Goal: Transaction & Acquisition: Purchase product/service

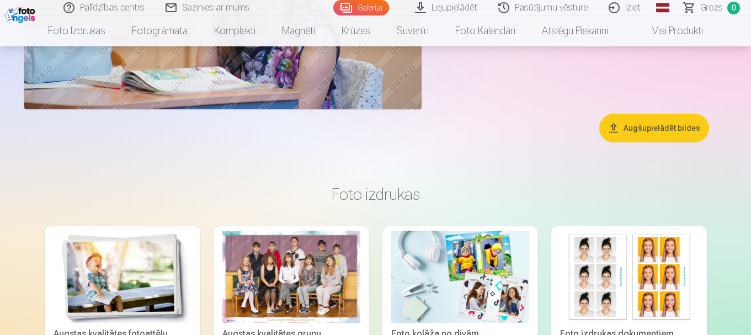
scroll to position [7233, 0]
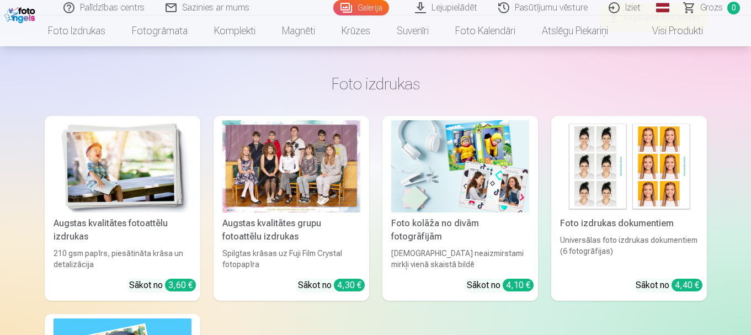
click at [287, 176] on div at bounding box center [292, 166] width 138 height 92
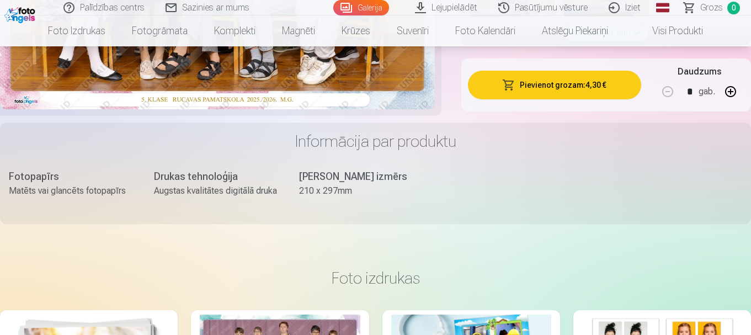
scroll to position [331, 0]
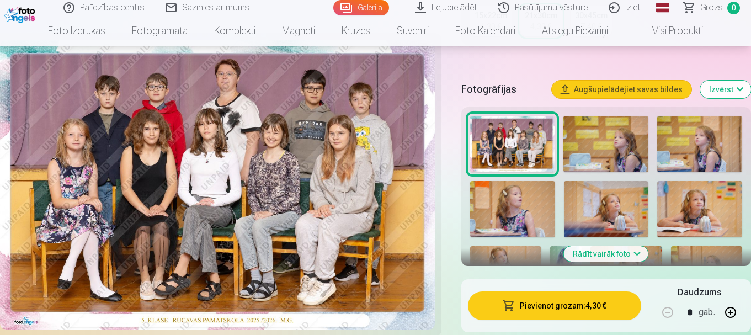
click at [566, 305] on button "Pievienot grozam : 4,30 €" at bounding box center [554, 306] width 173 height 29
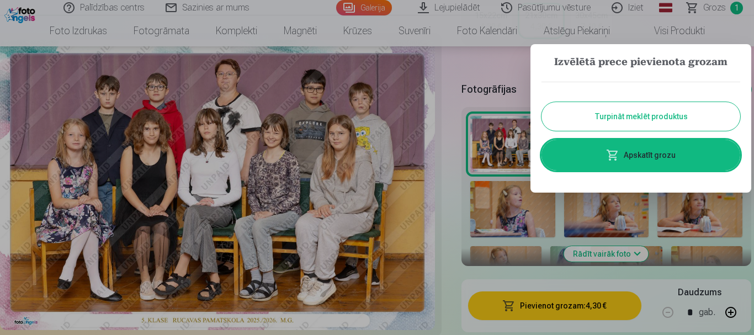
click at [620, 118] on button "Turpināt meklēt produktus" at bounding box center [641, 116] width 199 height 29
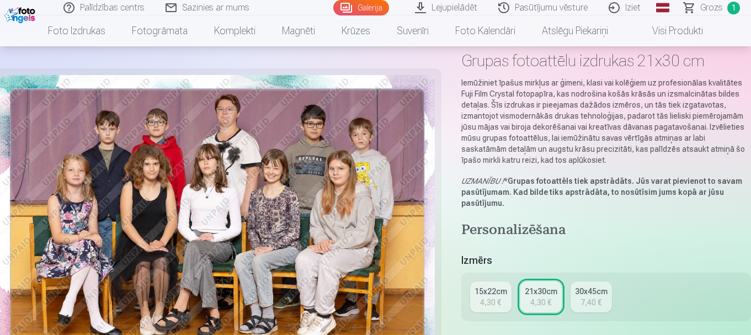
scroll to position [0, 0]
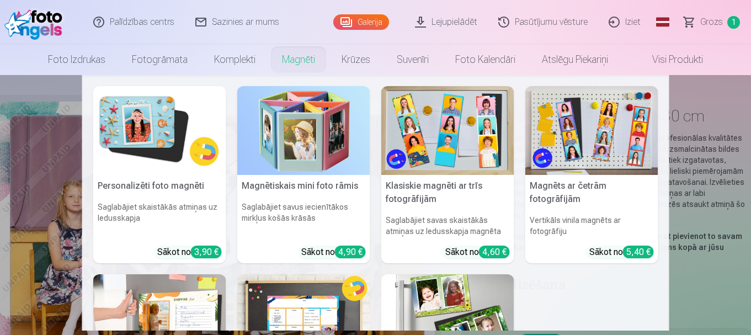
click at [295, 55] on link "Magnēti" at bounding box center [299, 59] width 60 height 31
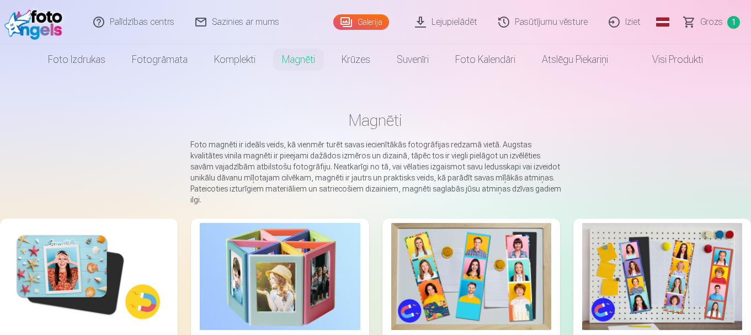
scroll to position [110, 0]
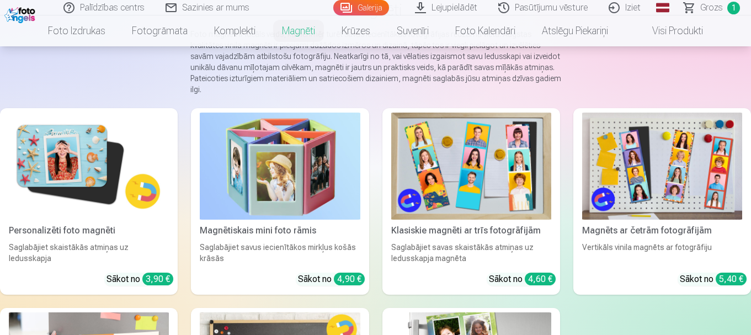
click at [90, 182] on img at bounding box center [89, 166] width 160 height 107
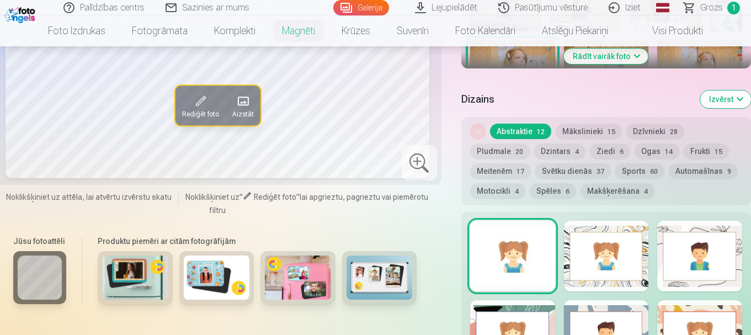
scroll to position [331, 0]
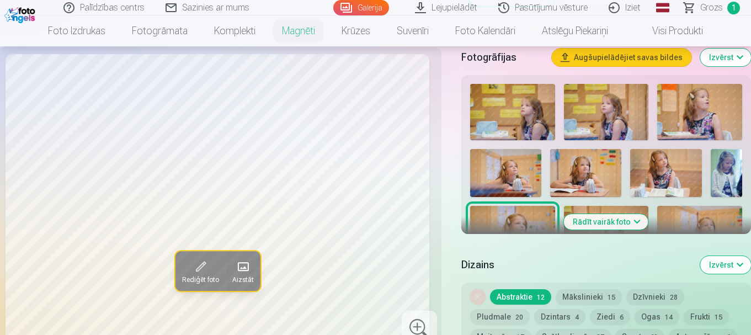
click at [613, 214] on button "Rādīt vairāk foto" at bounding box center [606, 221] width 84 height 15
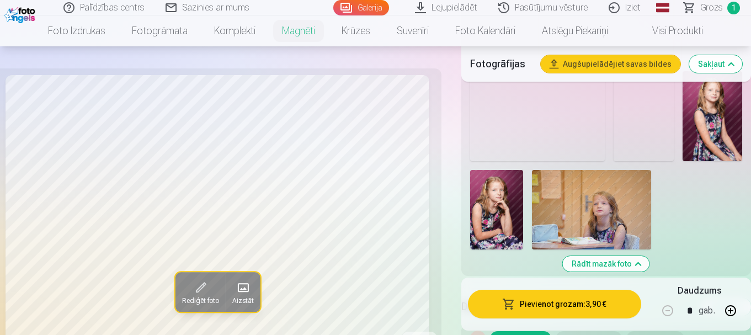
scroll to position [1104, 0]
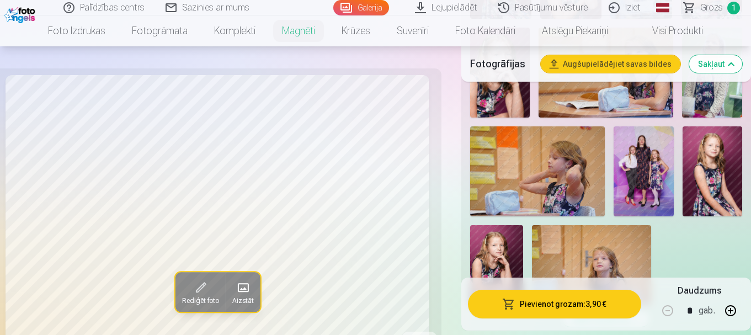
click at [721, 163] on img at bounding box center [713, 171] width 60 height 90
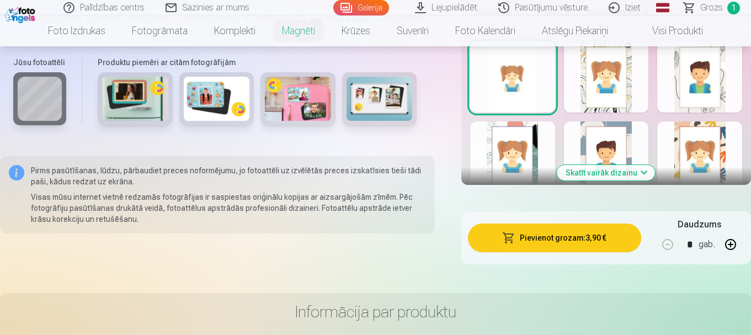
scroll to position [1436, 0]
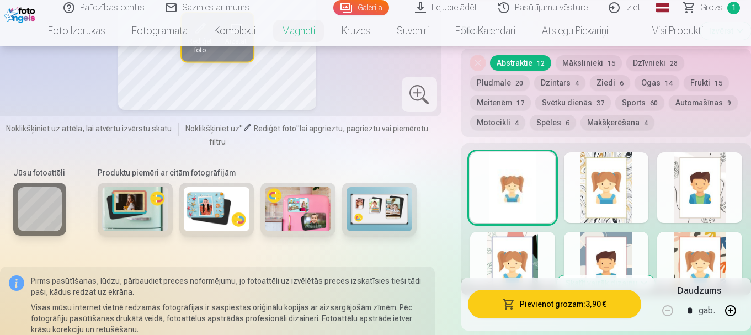
click at [677, 178] on div at bounding box center [700, 187] width 85 height 71
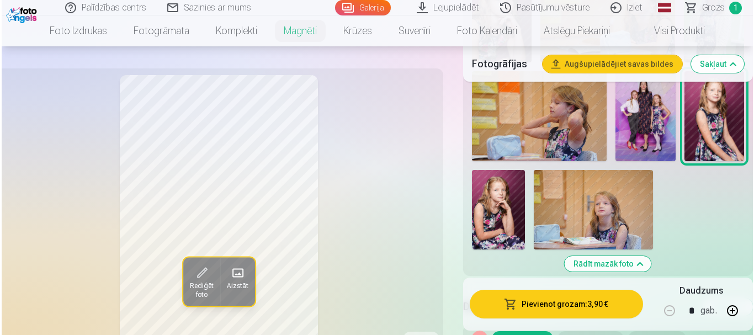
scroll to position [1325, 0]
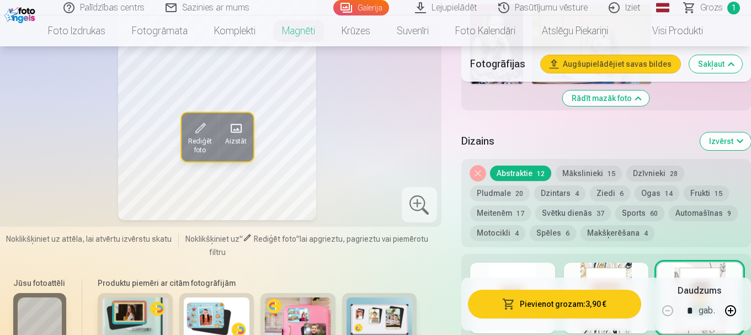
click at [560, 306] on button "Pievienot grozam : 3,90 €" at bounding box center [554, 304] width 173 height 29
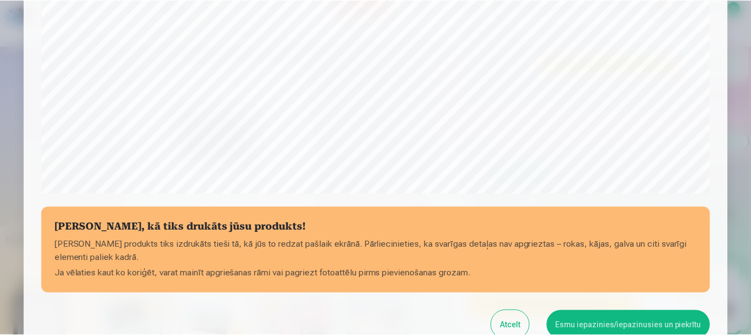
scroll to position [405, 0]
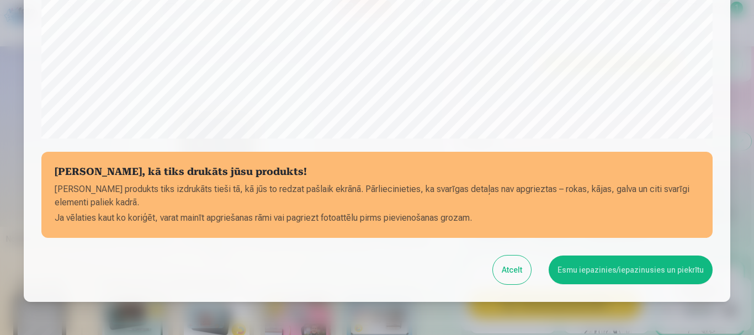
click at [631, 276] on button "Esmu iepazinies/iepazinusies un piekrītu" at bounding box center [631, 270] width 164 height 29
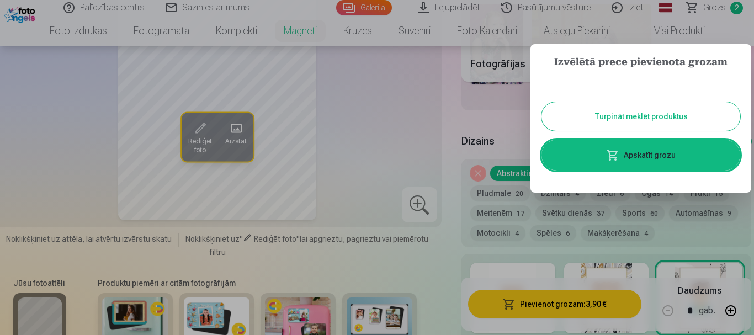
click at [639, 118] on button "Turpināt meklēt produktus" at bounding box center [641, 116] width 199 height 29
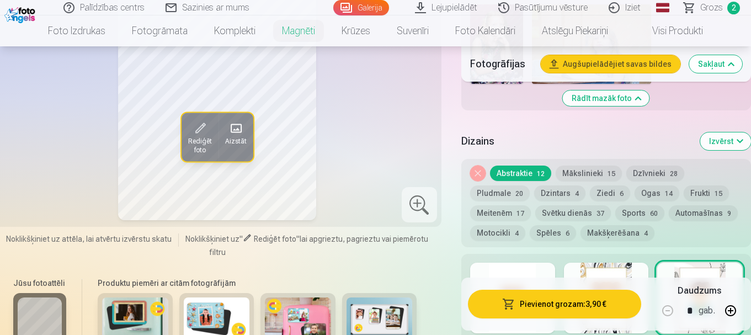
click at [553, 186] on button "Dzintars 4" at bounding box center [559, 193] width 51 height 15
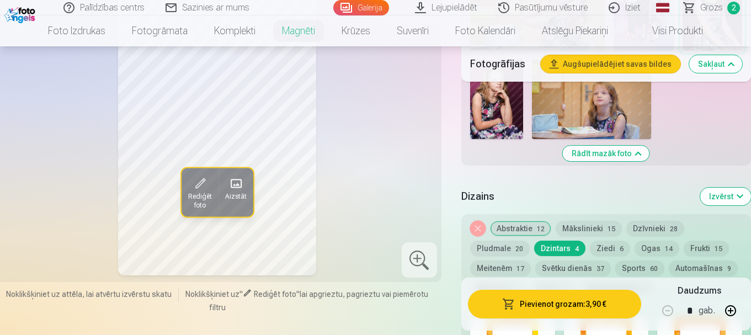
scroll to position [1380, 0]
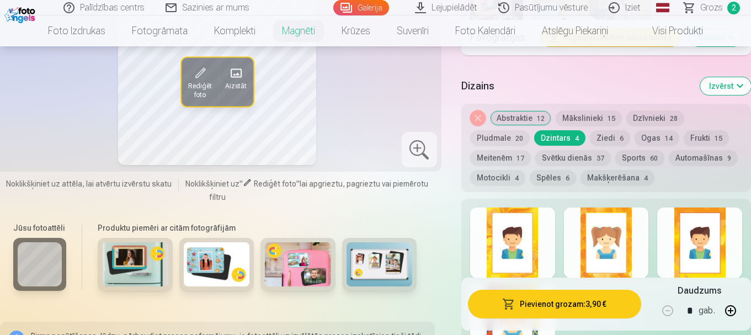
click at [557, 170] on button "Spēles 6" at bounding box center [553, 177] width 46 height 15
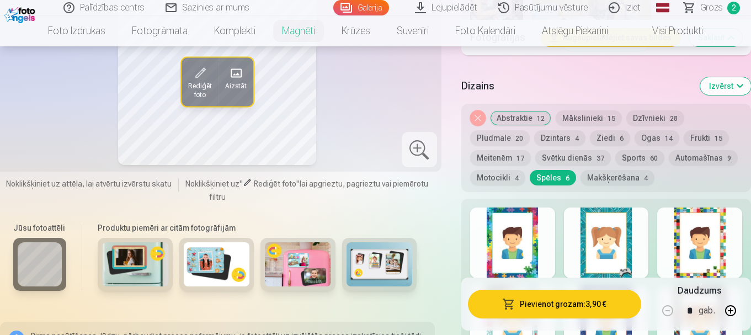
click at [570, 130] on button "Dzintars 4" at bounding box center [559, 137] width 51 height 15
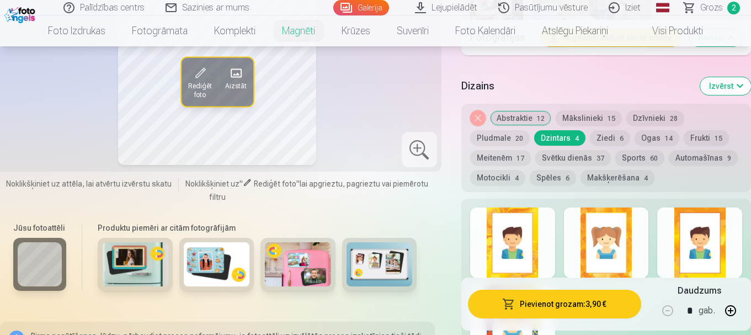
click at [607, 172] on button "Makšķerēšana 4" at bounding box center [618, 177] width 74 height 15
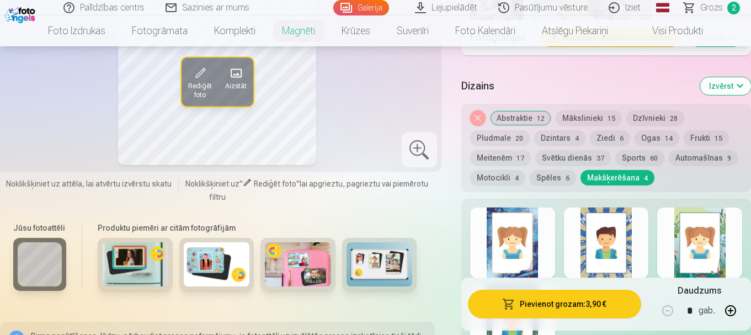
click at [572, 110] on button "Mākslinieki 15" at bounding box center [589, 117] width 66 height 15
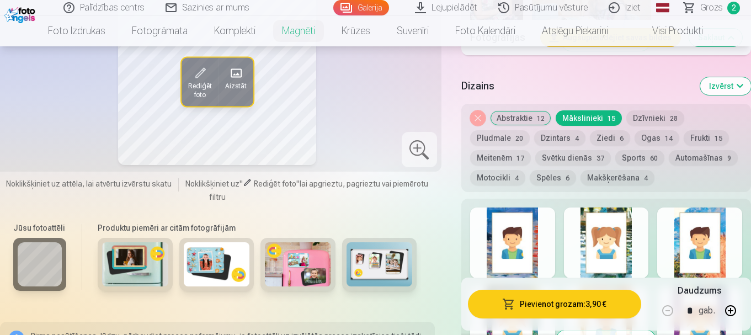
click at [583, 150] on button "Svētku dienās 37" at bounding box center [574, 157] width 76 height 15
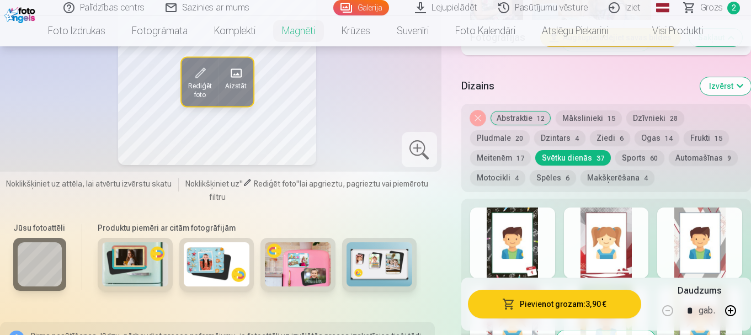
click at [650, 130] on button "Ogas 14" at bounding box center [657, 137] width 45 height 15
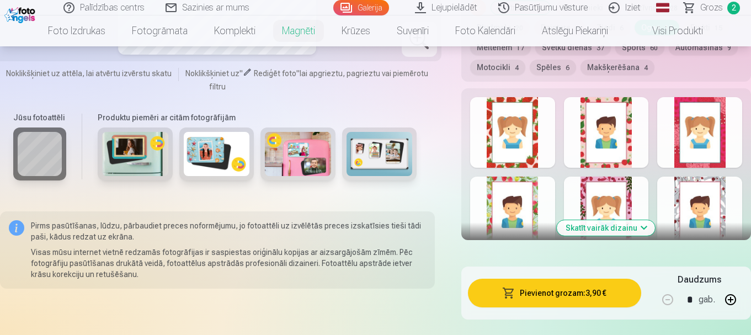
scroll to position [1270, 0]
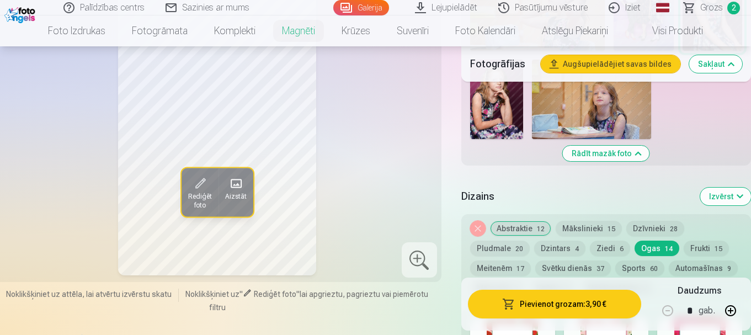
click at [707, 62] on button "Sakļaut" at bounding box center [716, 64] width 53 height 18
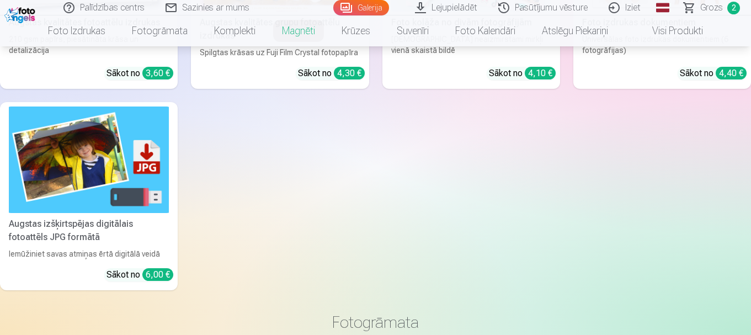
scroll to position [290, 0]
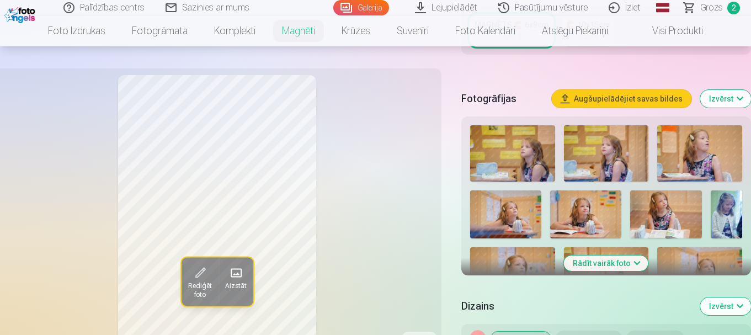
click at [717, 3] on span "Grozs" at bounding box center [712, 7] width 23 height 13
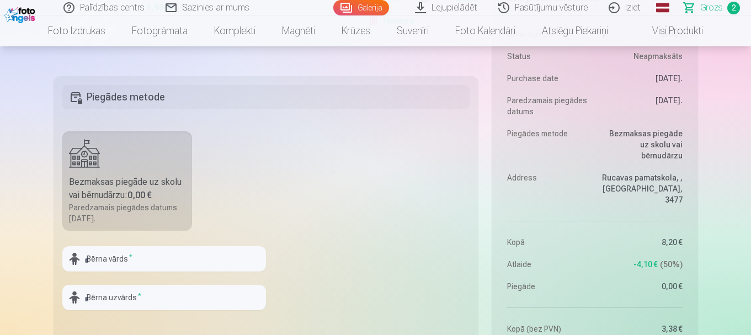
scroll to position [607, 0]
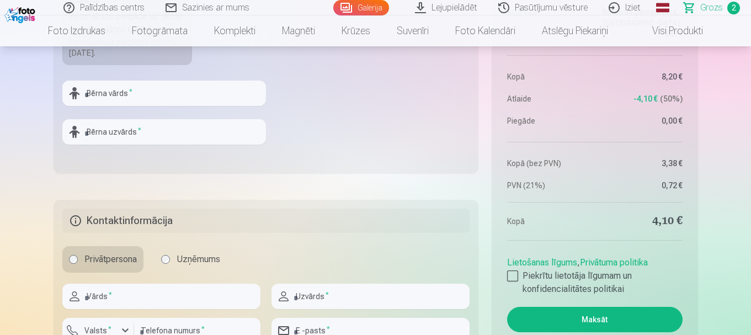
click at [71, 96] on div "Bērna vārds *" at bounding box center [164, 93] width 204 height 25
click at [82, 94] on input "text" at bounding box center [164, 93] width 204 height 25
click at [94, 92] on input "*******" at bounding box center [164, 93] width 204 height 25
type input "******"
drag, startPoint x: 115, startPoint y: 136, endPoint x: 109, endPoint y: 138, distance: 6.5
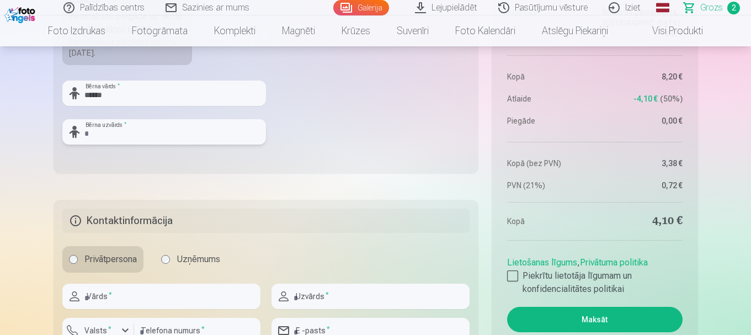
click at [115, 136] on input "text" at bounding box center [164, 131] width 204 height 25
type input "*********"
click at [514, 276] on div at bounding box center [512, 276] width 11 height 11
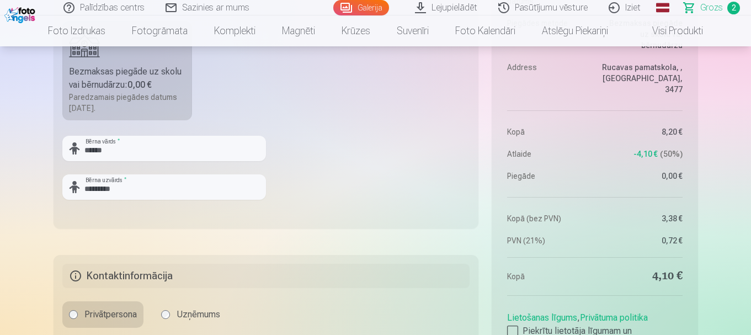
scroll to position [663, 0]
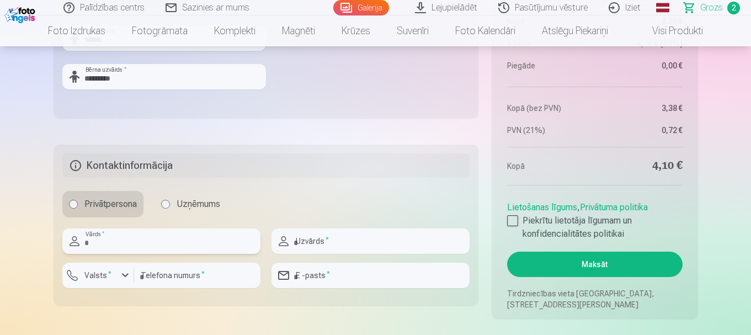
click at [145, 233] on input "text" at bounding box center [161, 241] width 198 height 25
type input "*****"
type input "*********"
type input "********"
type input "**********"
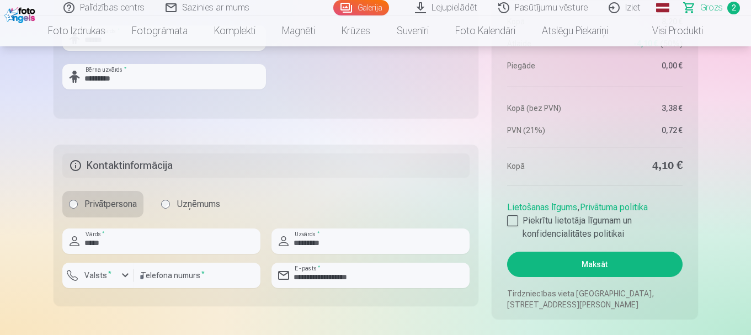
click at [605, 262] on button "Maksāt" at bounding box center [594, 264] width 175 height 25
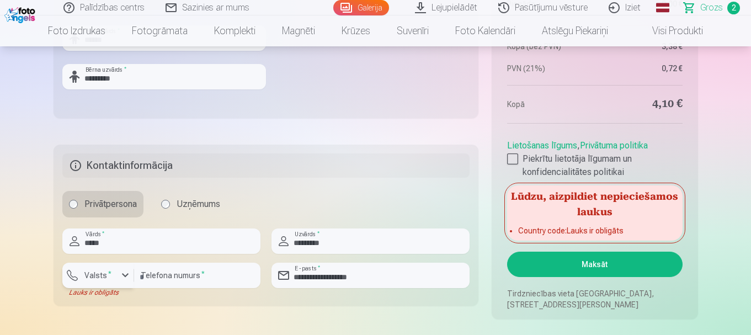
click at [120, 276] on div "button" at bounding box center [125, 275] width 13 height 13
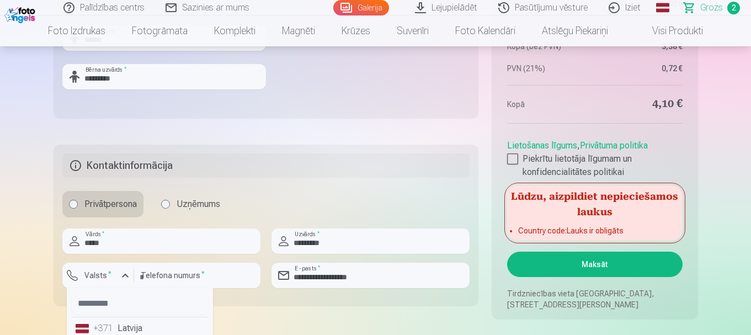
click at [129, 325] on li "+371 Latvija" at bounding box center [139, 328] width 137 height 22
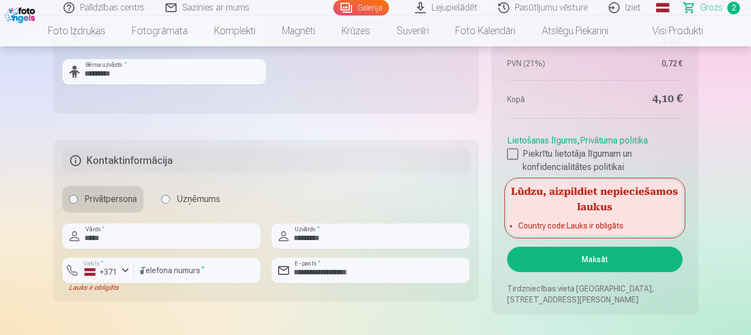
click at [608, 252] on button "Maksāt" at bounding box center [594, 259] width 175 height 25
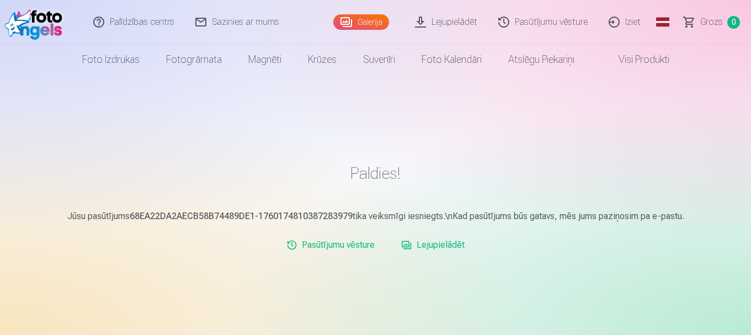
click at [537, 19] on link "Pasūtījumu vēsture" at bounding box center [544, 22] width 110 height 44
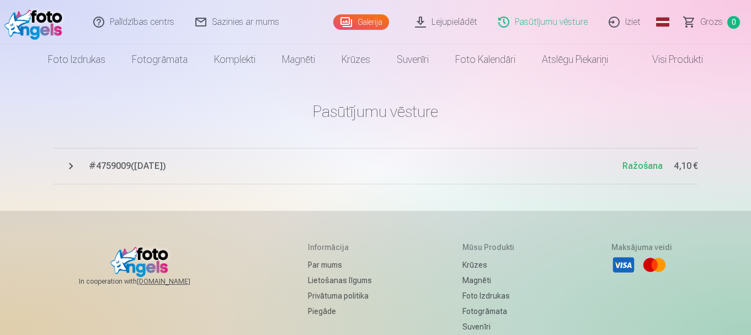
click at [537, 19] on link "Pasūtījumu vēsture" at bounding box center [544, 22] width 110 height 44
click at [626, 18] on link "Iziet" at bounding box center [625, 22] width 53 height 44
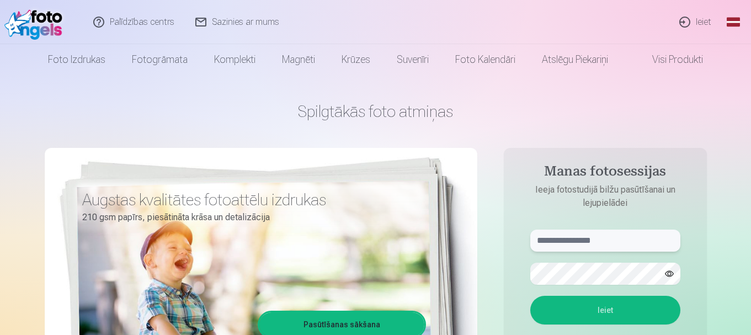
click at [583, 240] on input "text" at bounding box center [606, 241] width 150 height 22
click at [545, 240] on input "****" at bounding box center [606, 241] width 150 height 22
click at [561, 240] on input "****" at bounding box center [606, 241] width 150 height 22
type input "**********"
click at [624, 322] on button "Ieiet" at bounding box center [606, 310] width 150 height 29
